Goal: Browse casually: Explore the website without a specific task or goal

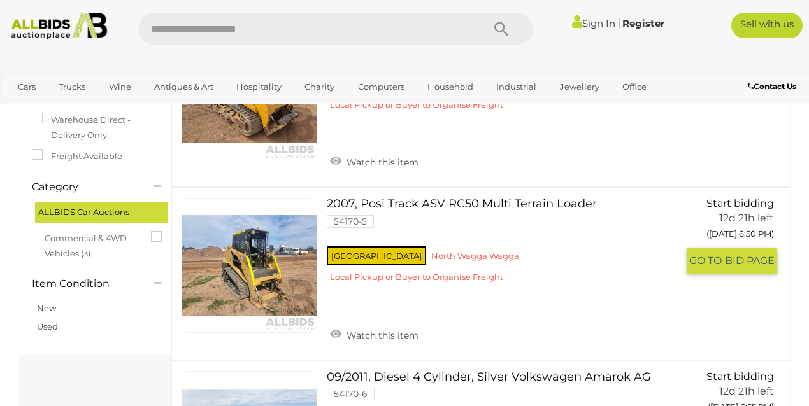
scroll to position [212, 0]
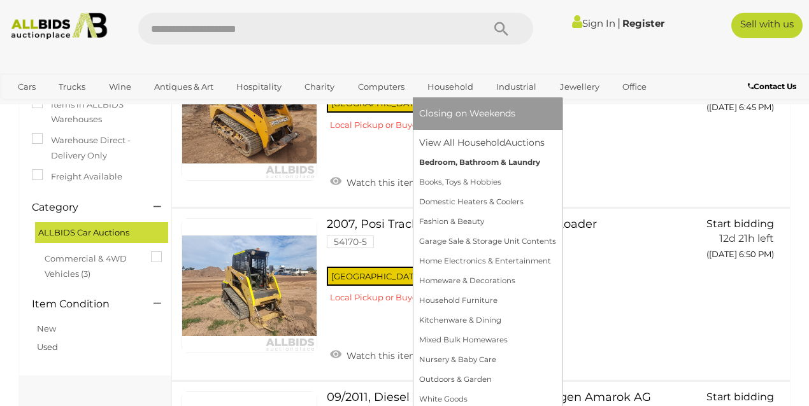
click at [442, 160] on link "Bedroom, Bathroom & Laundry" at bounding box center [487, 163] width 137 height 20
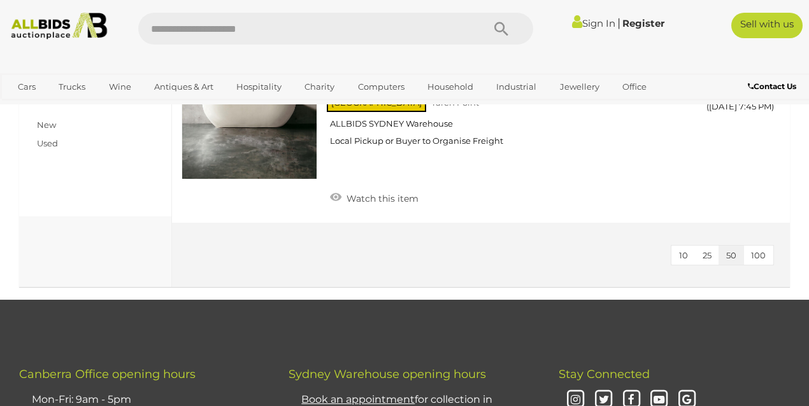
scroll to position [353, 0]
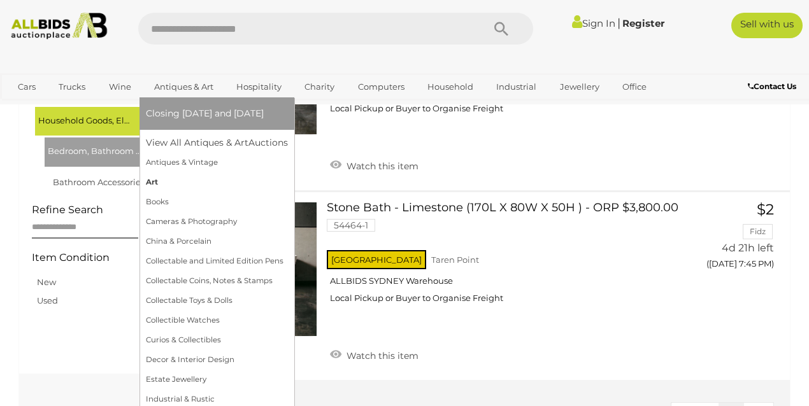
click at [153, 179] on link "Art" at bounding box center [217, 183] width 142 height 20
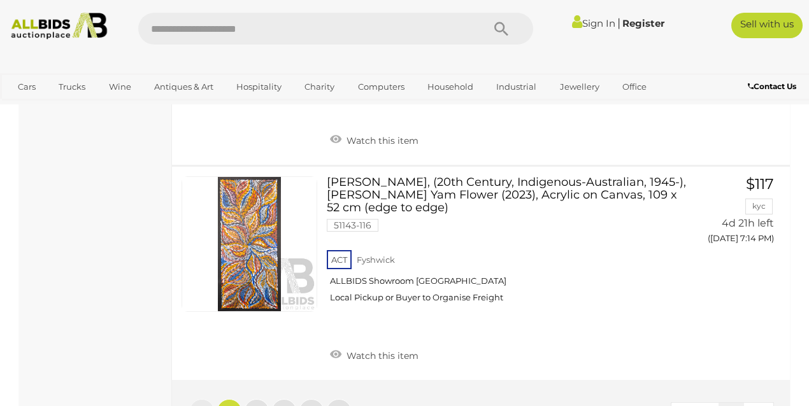
scroll to position [10540, 0]
click at [307, 397] on link "4" at bounding box center [311, 409] width 25 height 25
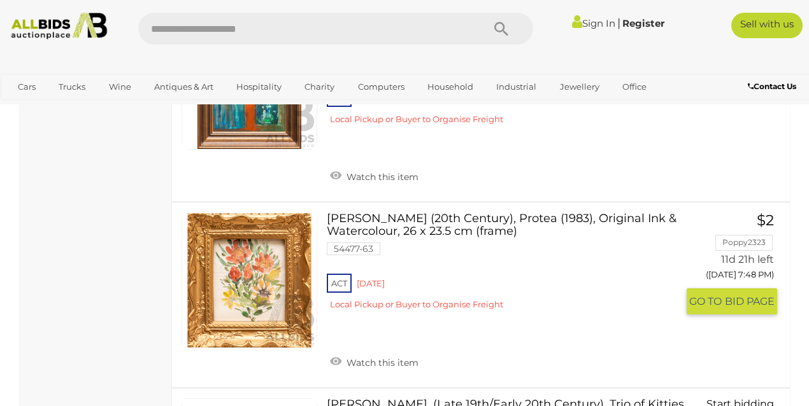
scroll to position [3213, 0]
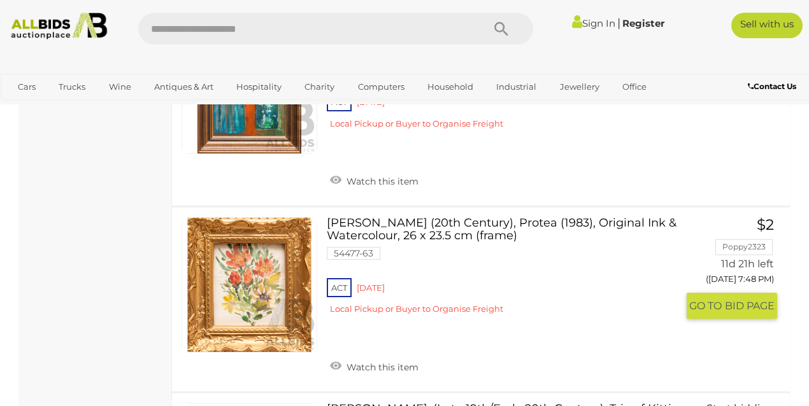
click at [362, 276] on div "ACT Red Hill Local Pickup or Buyer to Organise Freight" at bounding box center [502, 300] width 351 height 49
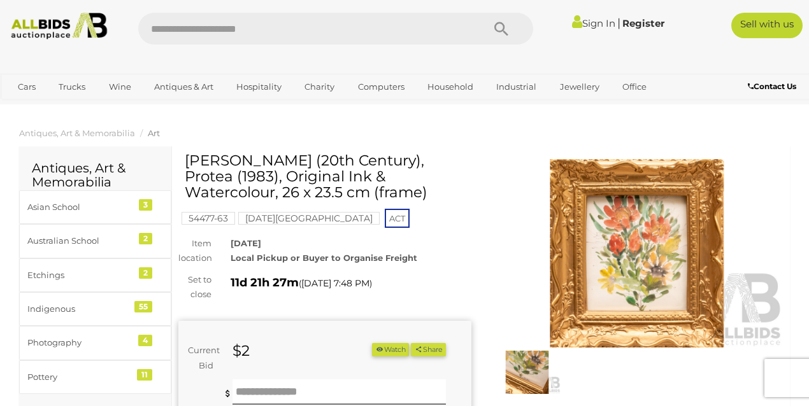
click at [274, 221] on mark "Red Hill Estate" at bounding box center [308, 218] width 141 height 13
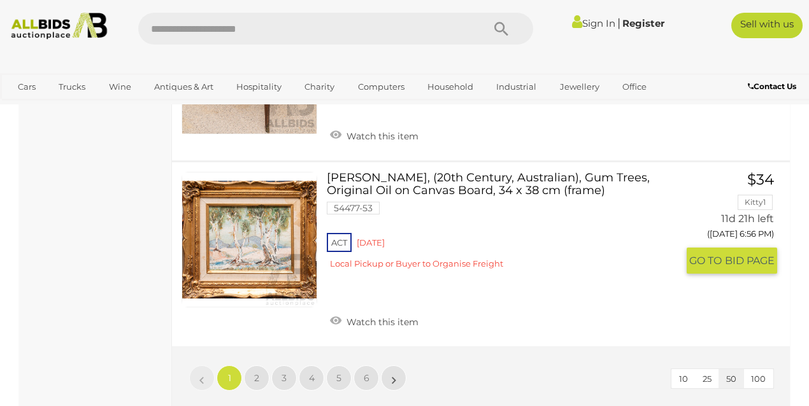
scroll to position [9196, 0]
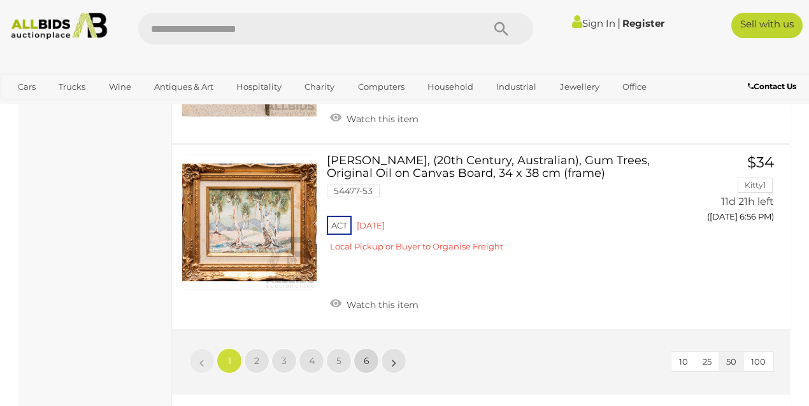
click at [361, 348] on link "6" at bounding box center [365, 360] width 25 height 25
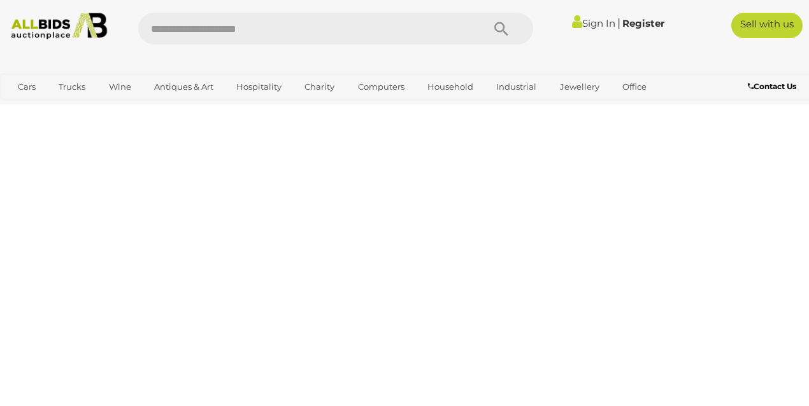
scroll to position [65, 0]
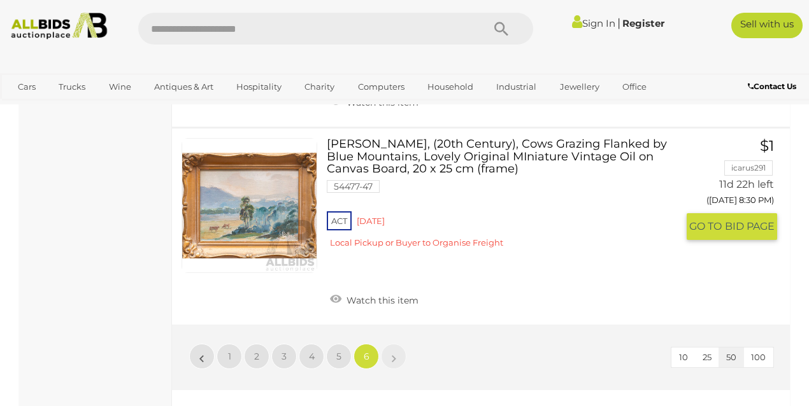
scroll to position [2894, 0]
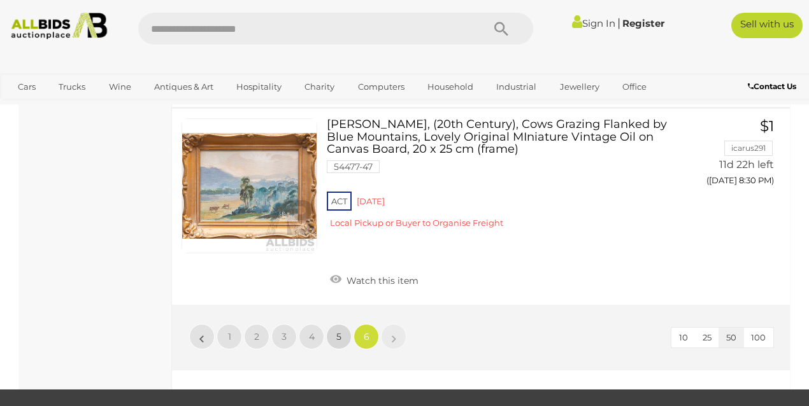
click at [334, 324] on link "5" at bounding box center [338, 336] width 25 height 25
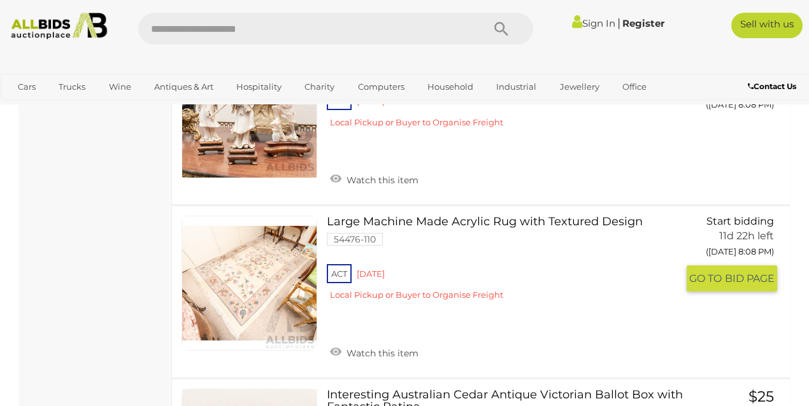
scroll to position [3956, 0]
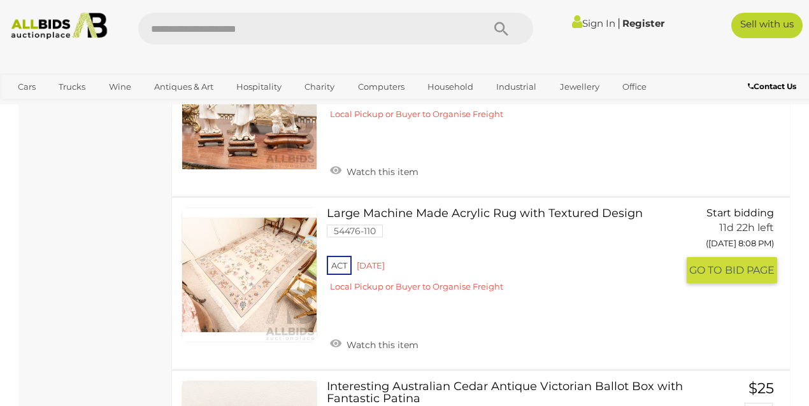
click at [237, 208] on link at bounding box center [249, 276] width 136 height 136
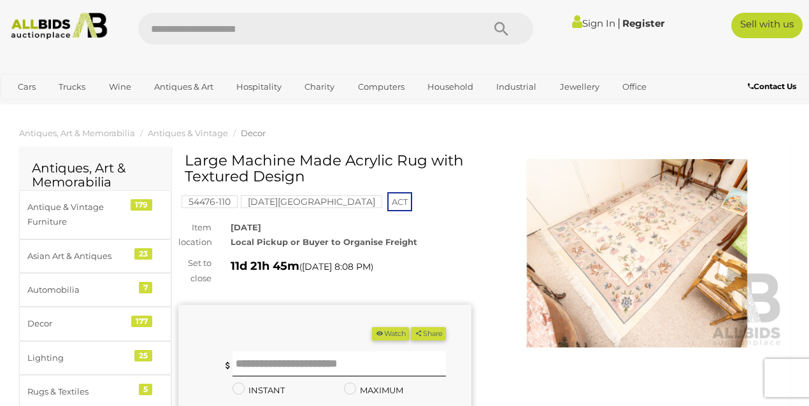
click at [651, 246] on img at bounding box center [636, 253] width 293 height 188
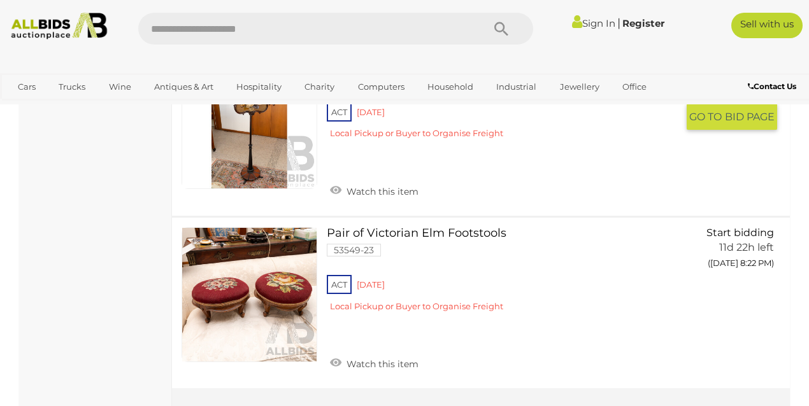
scroll to position [9171, 0]
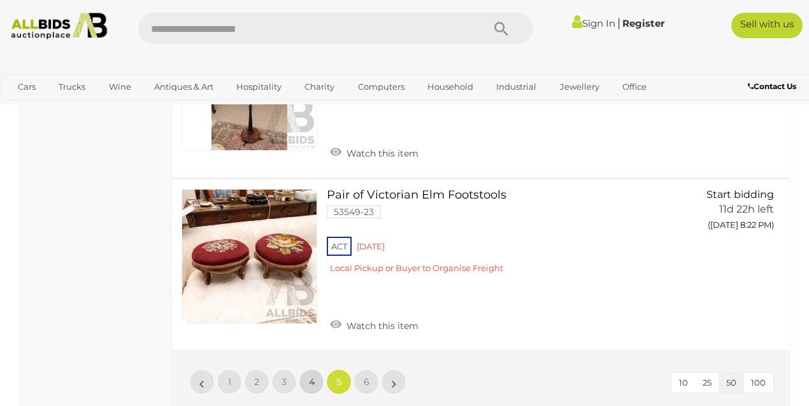
click at [311, 376] on span "4" at bounding box center [312, 381] width 6 height 11
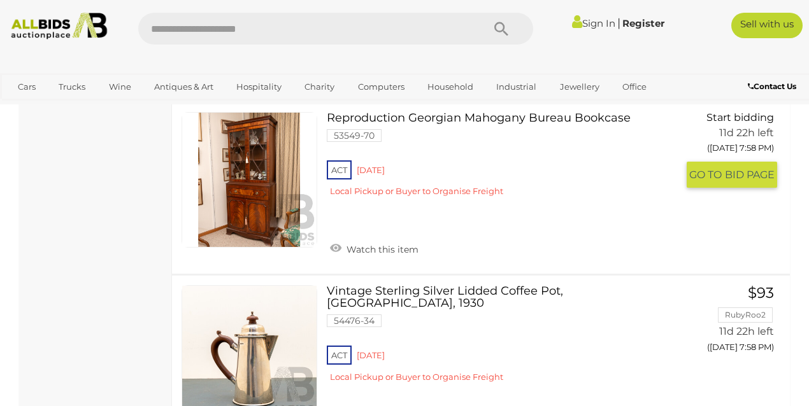
scroll to position [8978, 0]
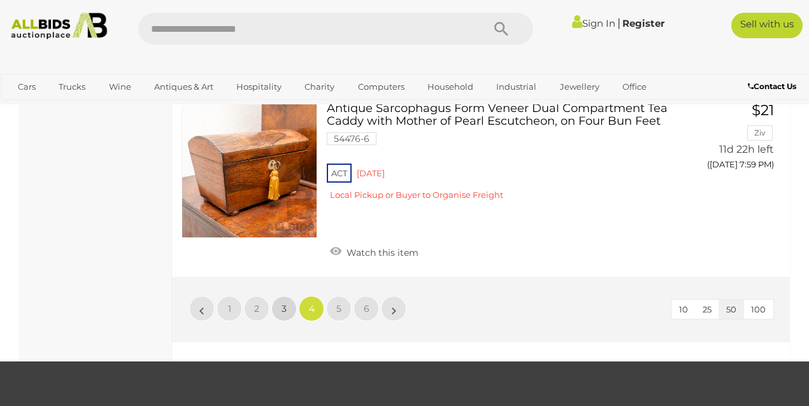
click at [286, 303] on span "3" at bounding box center [283, 308] width 5 height 11
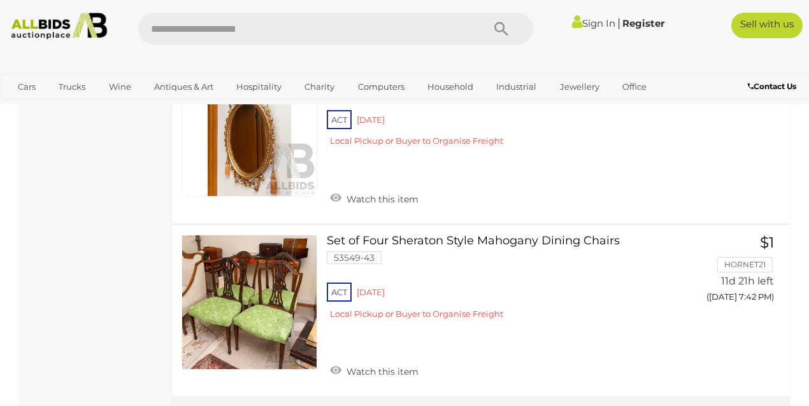
scroll to position [8978, 0]
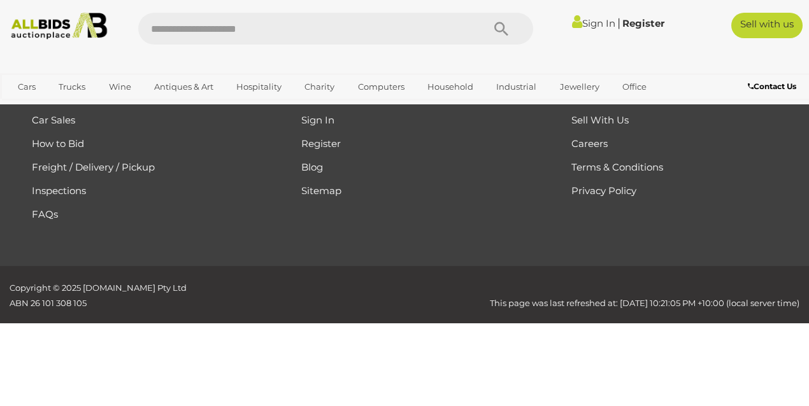
scroll to position [65, 0]
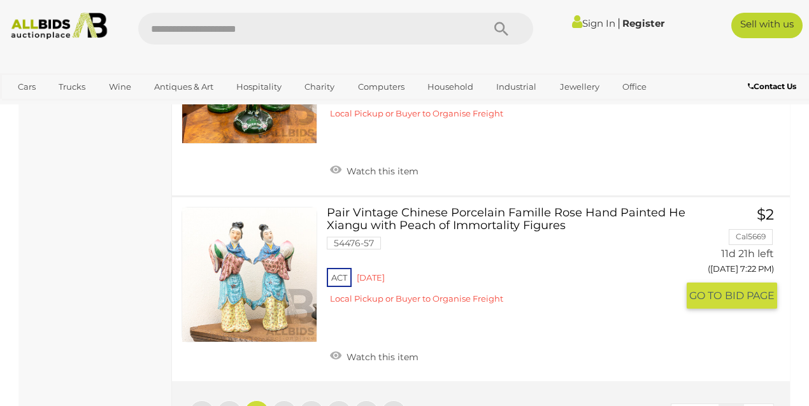
scroll to position [9191, 0]
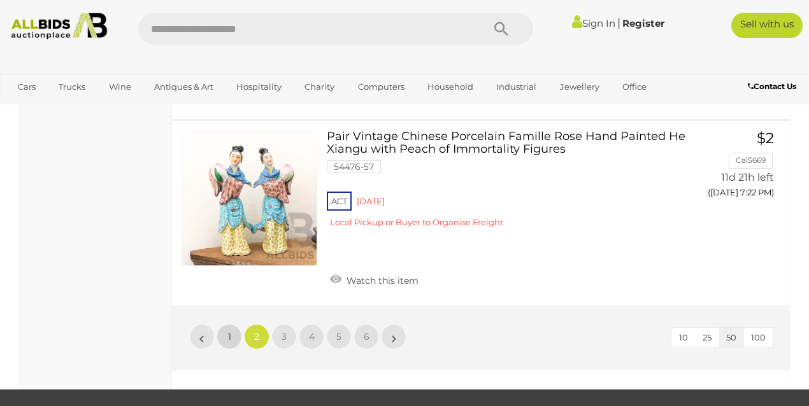
click at [232, 324] on link "1" at bounding box center [228, 336] width 25 height 25
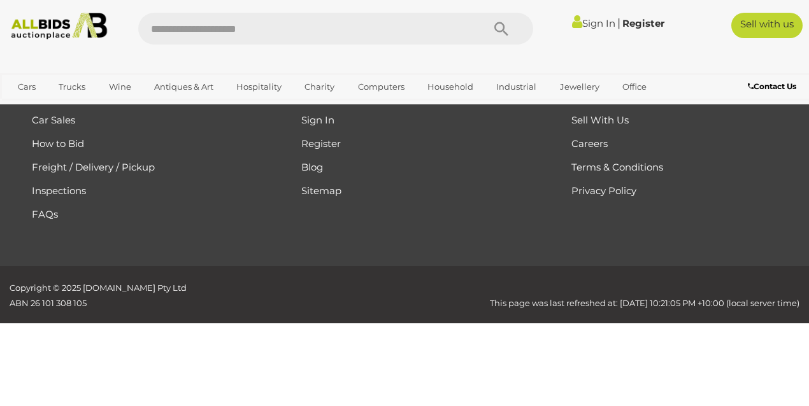
scroll to position [65, 0]
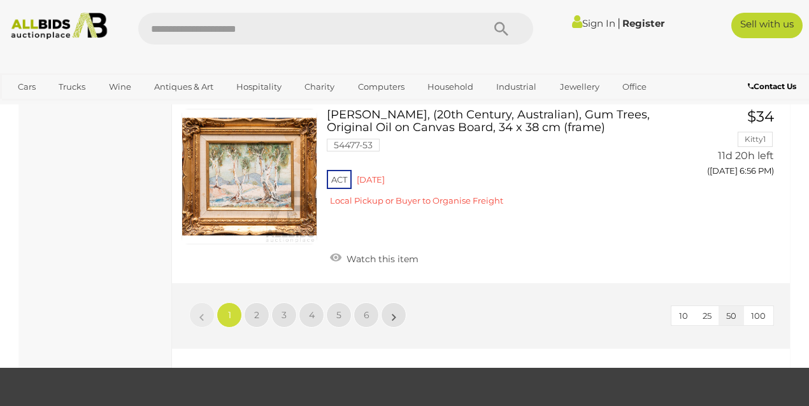
scroll to position [9262, 0]
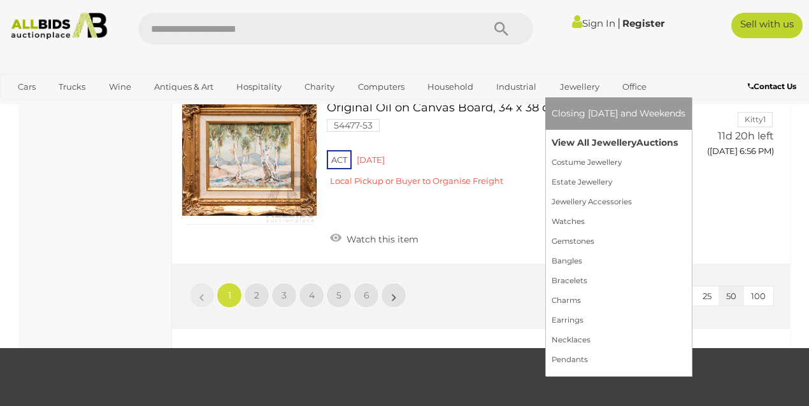
click at [559, 140] on link "View All Jewellery Auctions" at bounding box center [618, 143] width 134 height 20
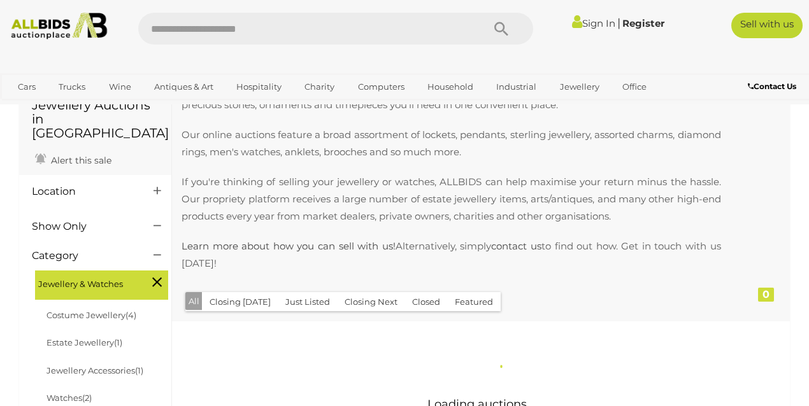
scroll to position [212, 0]
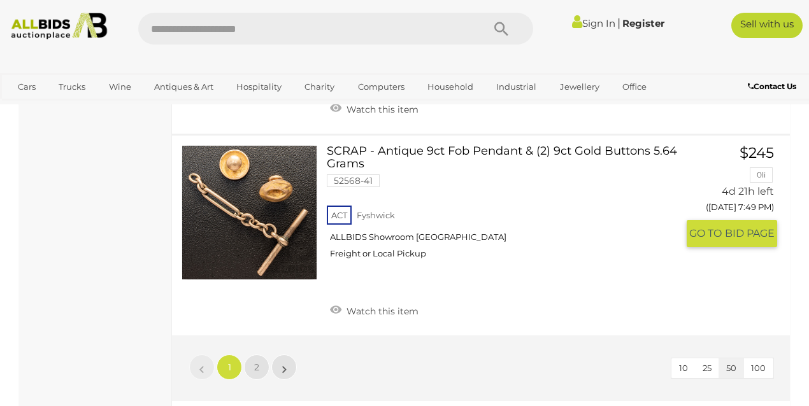
scroll to position [10187, 0]
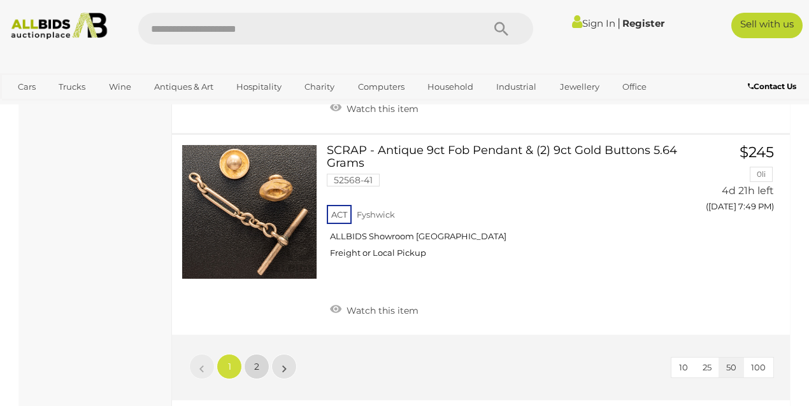
click at [251, 354] on link "2" at bounding box center [256, 366] width 25 height 25
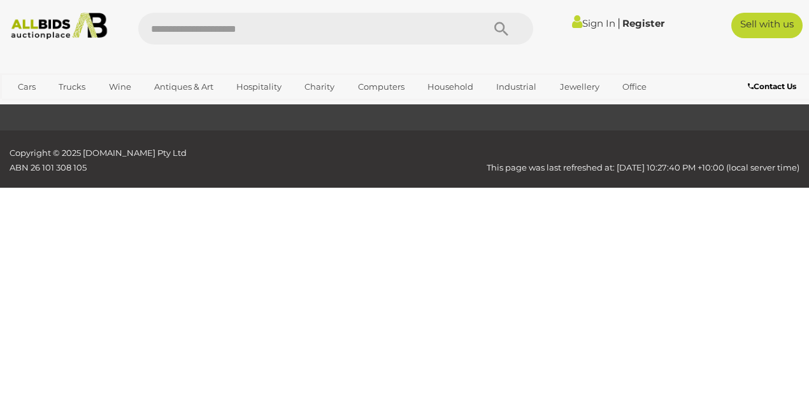
scroll to position [292, 0]
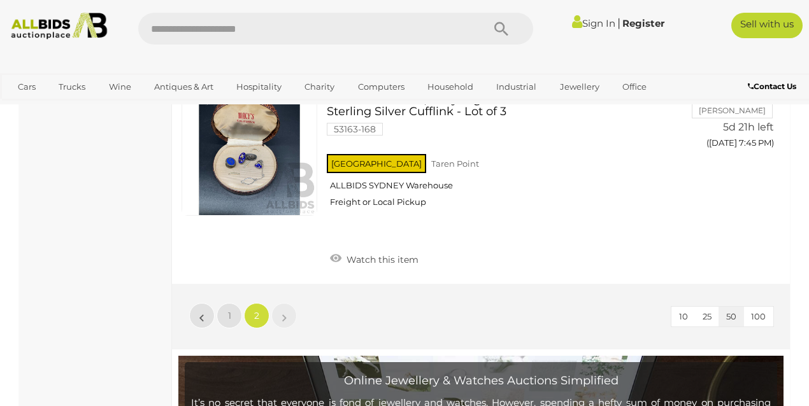
scroll to position [1990, 0]
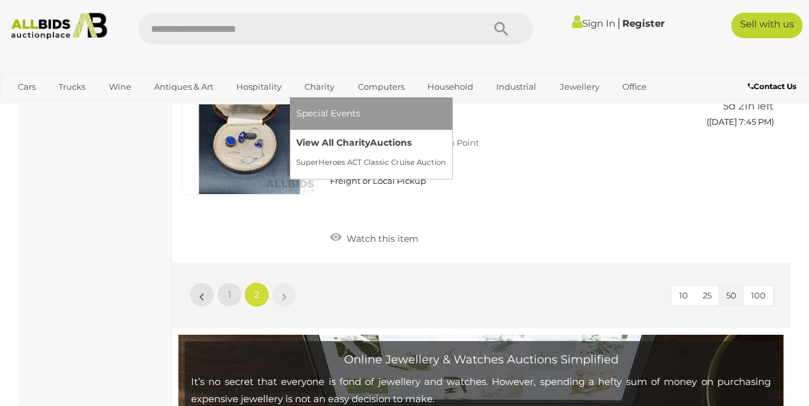
click at [348, 138] on link "View All Charity Auctions" at bounding box center [371, 143] width 150 height 20
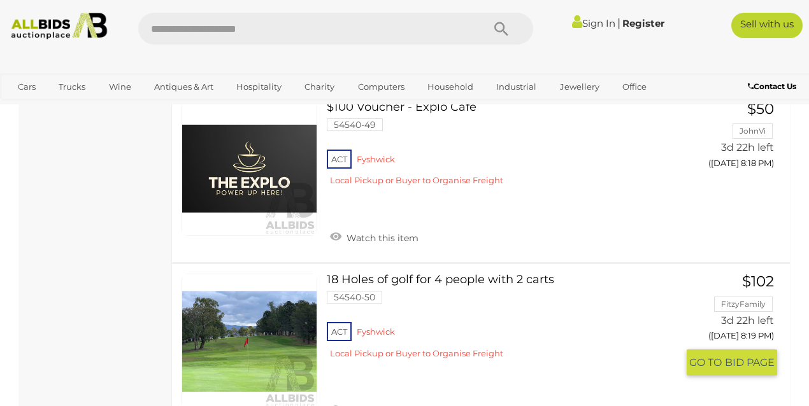
scroll to position [8630, 0]
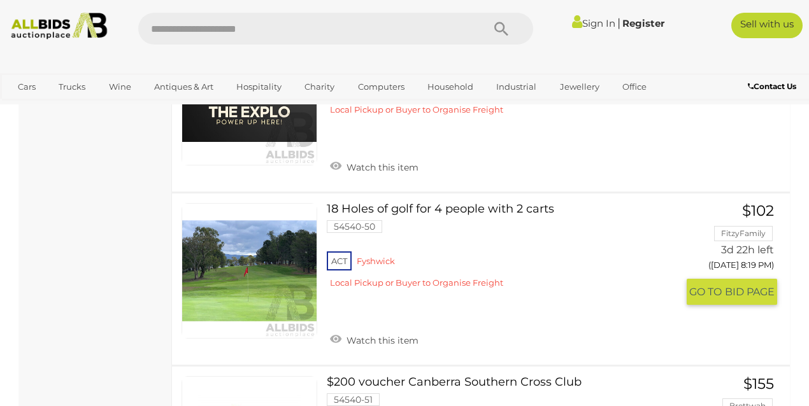
click at [446, 212] on link "18 Holes of golf for 4 people with 2 carts 54540-50 ACT Fyshwick" at bounding box center [506, 250] width 341 height 95
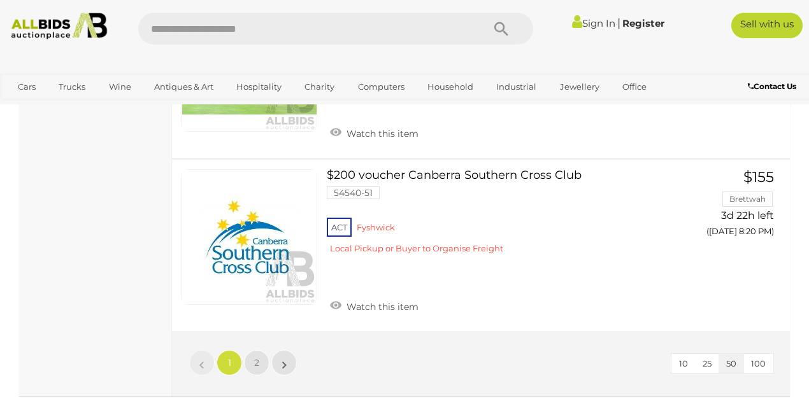
scroll to position [8971, 0]
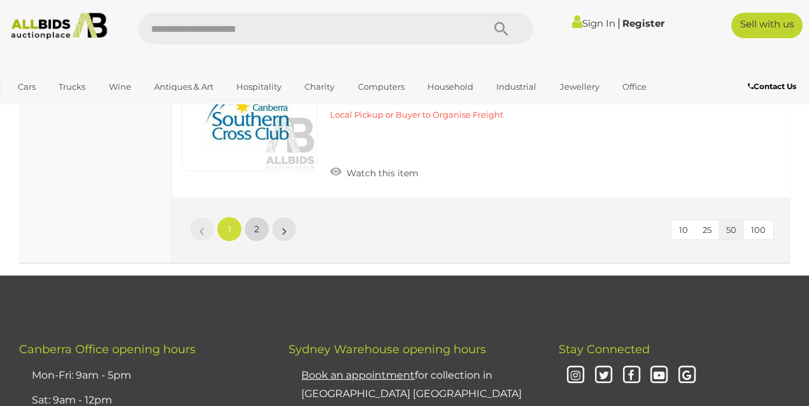
click at [263, 229] on link "2" at bounding box center [256, 228] width 25 height 25
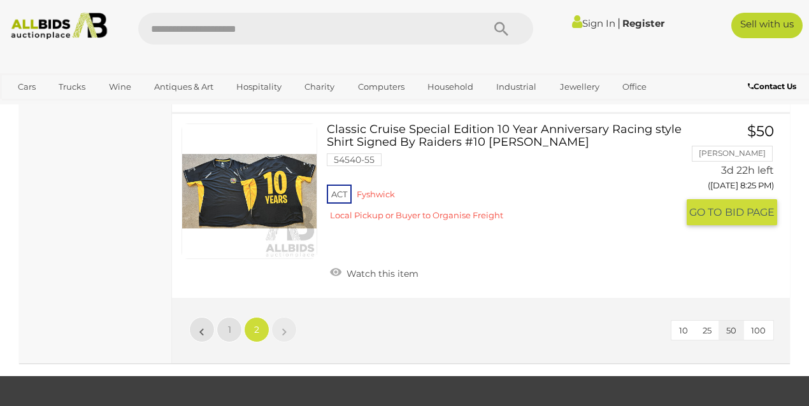
scroll to position [865, 0]
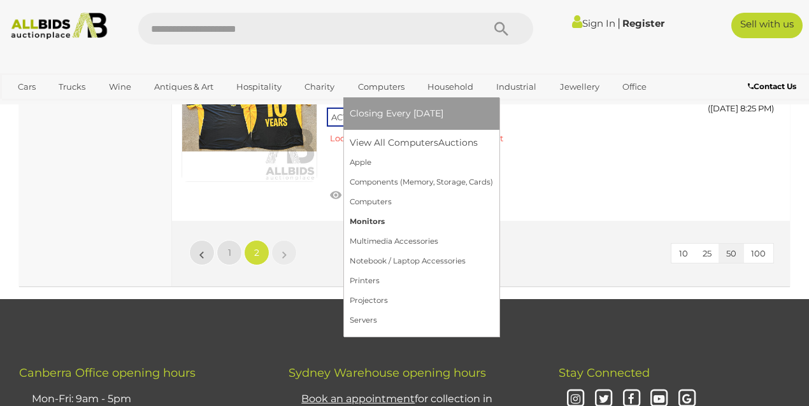
click at [376, 222] on link "Monitors" at bounding box center [421, 222] width 143 height 20
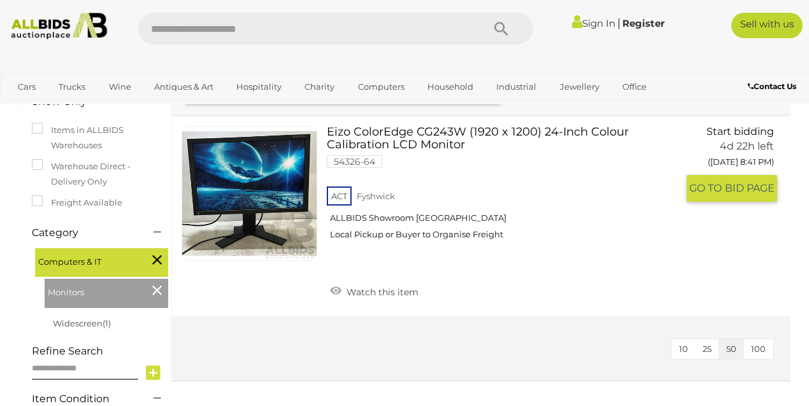
scroll to position [141, 0]
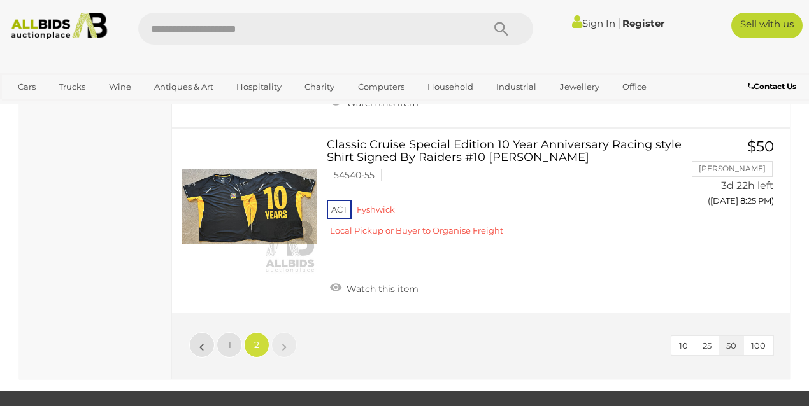
scroll to position [653, 0]
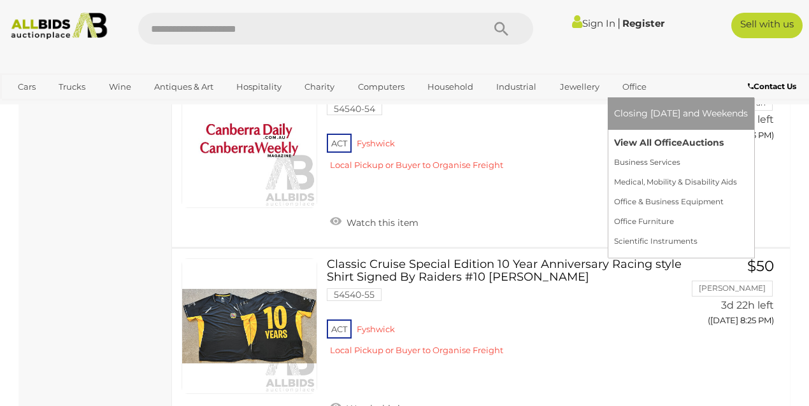
click at [641, 145] on link "View All Office Auctions" at bounding box center [681, 143] width 134 height 20
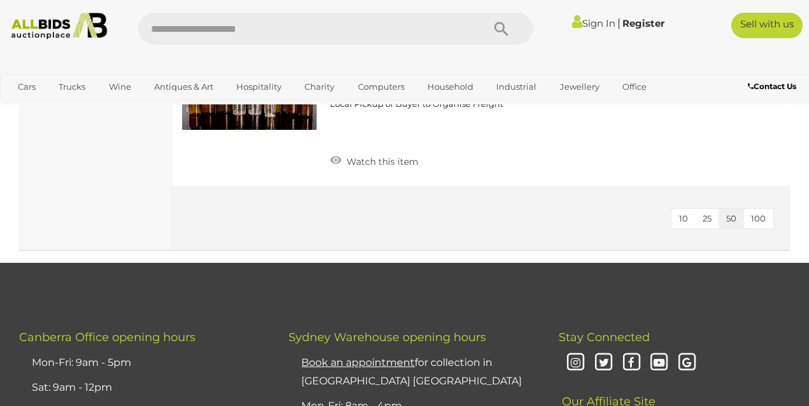
scroll to position [3891, 0]
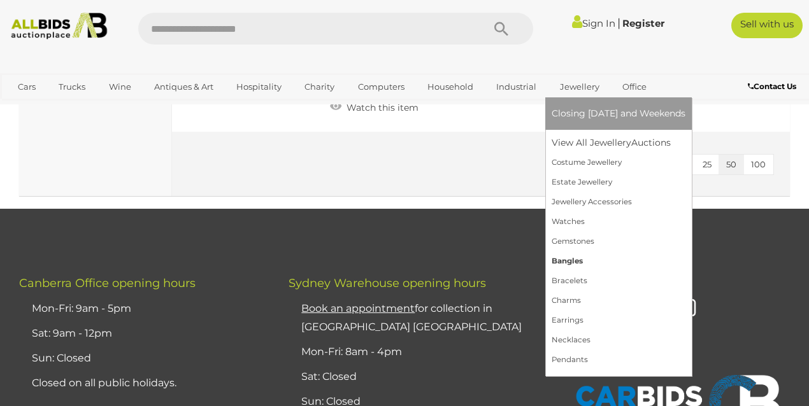
click at [574, 260] on link "Bangles" at bounding box center [618, 261] width 134 height 20
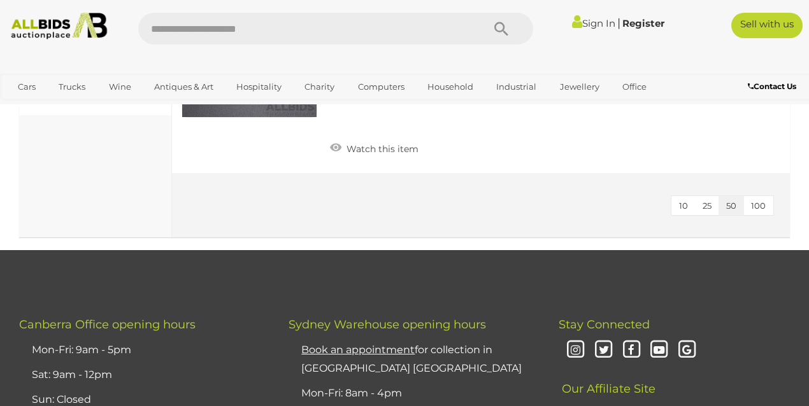
scroll to position [849, 0]
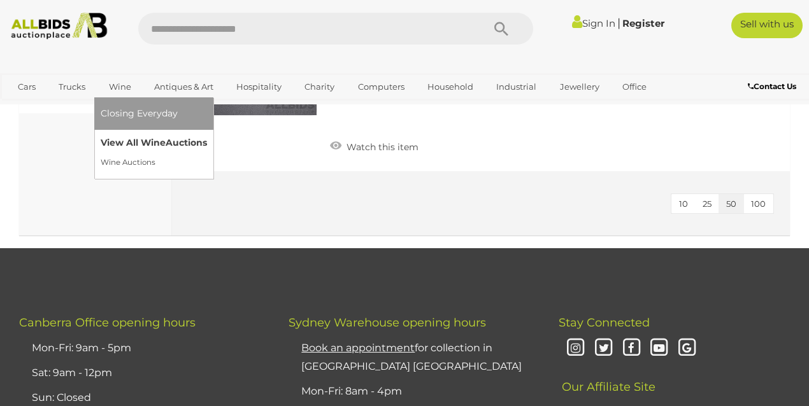
click at [129, 145] on link "View All Wine Auctions" at bounding box center [154, 143] width 106 height 20
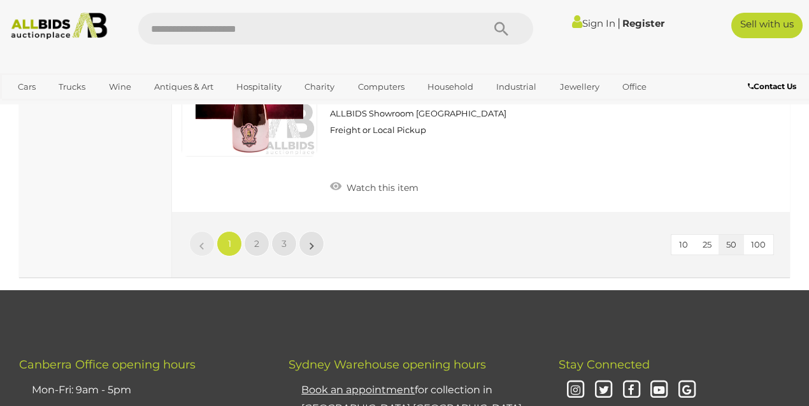
scroll to position [10258, 0]
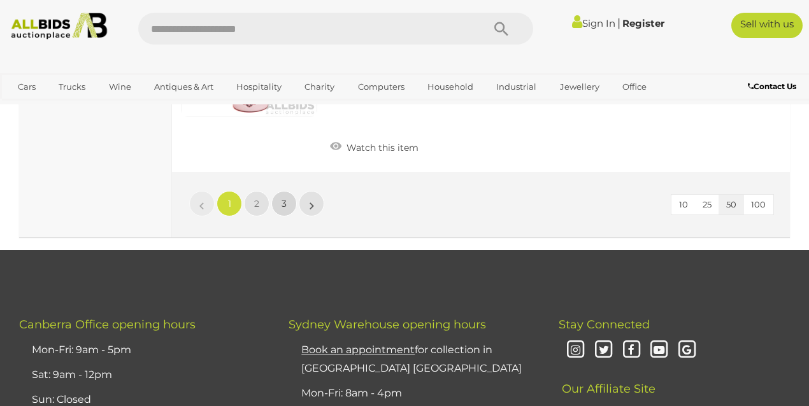
click at [279, 191] on link "3" at bounding box center [283, 203] width 25 height 25
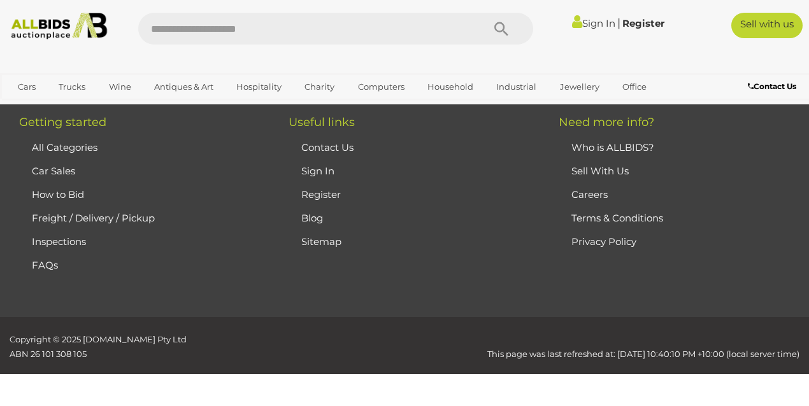
scroll to position [229, 0]
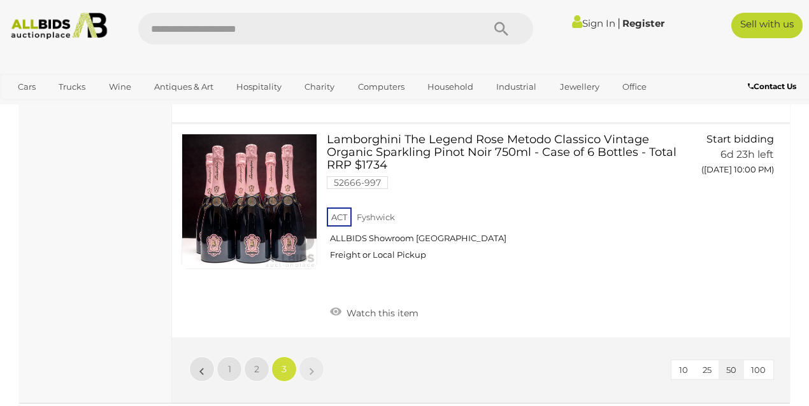
scroll to position [4685, 0]
